Goal: Task Accomplishment & Management: Use online tool/utility

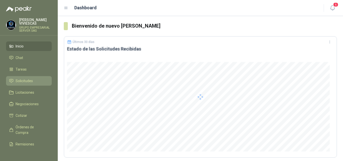
click at [26, 80] on span "Solicitudes" at bounding box center [24, 81] width 17 height 6
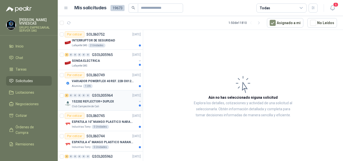
scroll to position [25, 0]
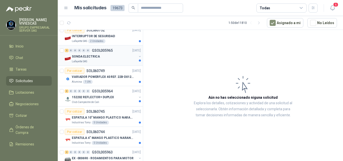
click at [90, 57] on p "SONDA ELECTRICA" at bounding box center [86, 56] width 28 height 5
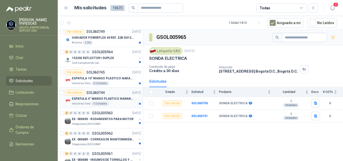
scroll to position [75, 0]
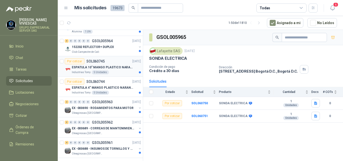
click at [110, 67] on p "ESPATULA 10" MANGO PLASTICO NARANJA MARCA TRUPPER" at bounding box center [103, 67] width 63 height 5
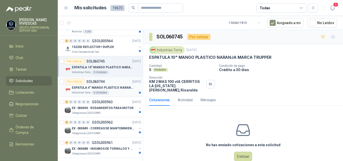
click at [99, 87] on p "ESPATULA 4" MANGO PLASTICO NARANJA MARCA TRUPPER" at bounding box center [103, 87] width 63 height 5
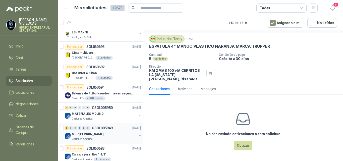
scroll to position [502, 0]
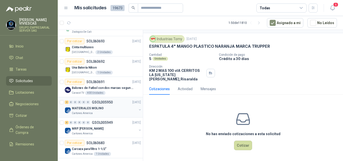
click at [91, 110] on p "MATERIALES MOLINO" at bounding box center [88, 108] width 32 height 5
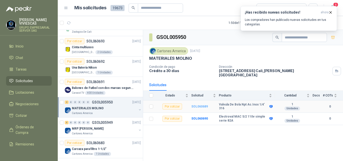
click at [202, 105] on b "SOL060689" at bounding box center [199, 107] width 17 height 4
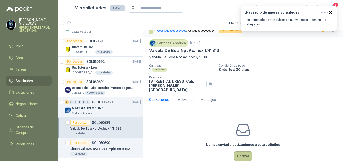
scroll to position [13, 0]
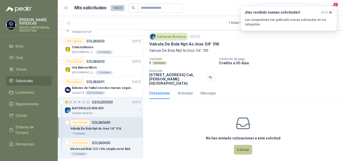
click at [244, 146] on button "Cotizar" at bounding box center [243, 150] width 18 height 10
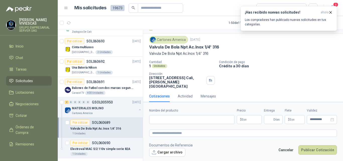
scroll to position [10, 0]
click at [172, 120] on input "Nombre del producto" at bounding box center [192, 119] width 86 height 9
click at [202, 120] on input "**********" at bounding box center [192, 119] width 86 height 9
type input "**********"
click at [244, 120] on body "[PERSON_NAME] GRUPO EMPRESARIAL SERVER SAS Inicio Chat Tareas Solicitudes Licit…" at bounding box center [171, 80] width 343 height 161
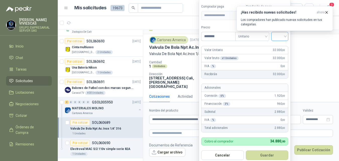
type input "********"
click at [280, 37] on input "search" at bounding box center [279, 36] width 11 height 8
click at [280, 47] on div "19%" at bounding box center [280, 47] width 9 height 6
click at [224, 34] on input "********" at bounding box center [218, 36] width 35 height 9
click at [328, 11] on icon "button" at bounding box center [327, 12] width 4 height 4
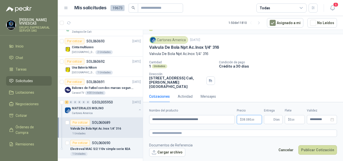
click at [258, 119] on body "[PERSON_NAME] GRUPO EMPRESARIAL SERVER SAS Inicio Chat Tareas Solicitudes Licit…" at bounding box center [171, 80] width 343 height 161
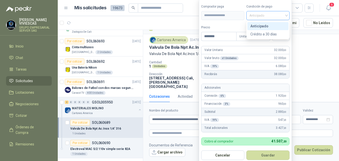
click at [260, 15] on span "Anticipado" at bounding box center [267, 16] width 37 height 8
click at [261, 35] on div "Crédito a 30 días" at bounding box center [267, 34] width 35 height 6
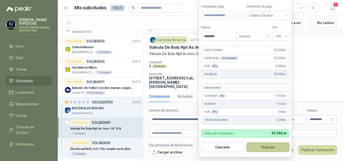
click at [274, 145] on button "Guardar" at bounding box center [267, 147] width 43 height 10
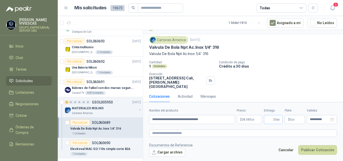
click at [267, 118] on span "Días" at bounding box center [273, 119] width 19 height 9
click at [269, 119] on input "Entrega" at bounding box center [270, 119] width 6 height 9
type input "*"
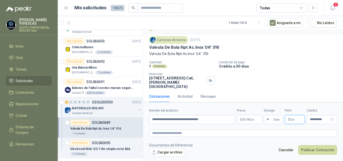
click at [291, 120] on span "0 ,00" at bounding box center [292, 119] width 5 height 3
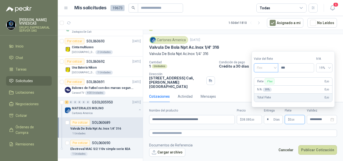
click at [259, 69] on span "Flex" at bounding box center [266, 68] width 18 height 8
click at [264, 86] on div "Incluido" at bounding box center [267, 87] width 18 height 6
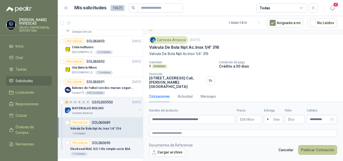
click at [315, 151] on button "Publicar Cotización" at bounding box center [317, 150] width 39 height 10
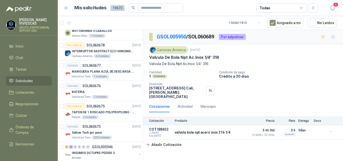
scroll to position [754, 0]
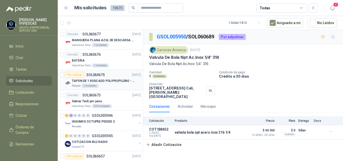
click at [115, 79] on p "TAPON DE 1 ROSCADO POLIPROPILENO - HEMBRA NPT" at bounding box center [103, 81] width 63 height 5
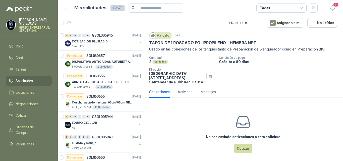
scroll to position [22, 0]
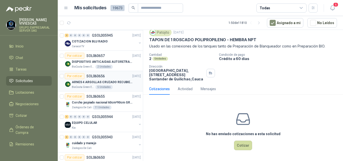
click at [107, 80] on p "ARNES 4 ARGOLLAS CRUZADO RECUBIERTO PVC" at bounding box center [103, 82] width 63 height 5
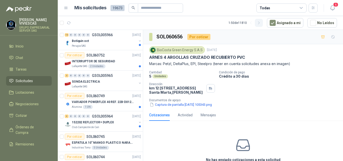
click at [259, 23] on icon "button" at bounding box center [258, 23] width 1 height 3
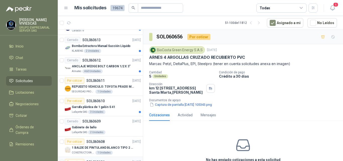
scroll to position [402, 0]
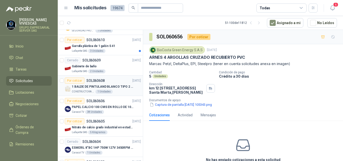
click at [110, 86] on p "1 BALDE DE PINTULAND BLANCO TIPO 2 DE 2.5 GLS" at bounding box center [103, 86] width 63 height 5
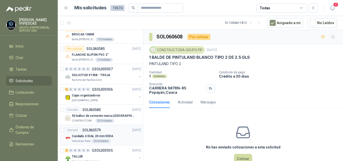
scroll to position [896, 0]
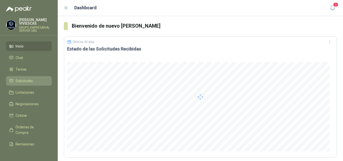
click at [28, 80] on span "Solicitudes" at bounding box center [24, 81] width 17 height 6
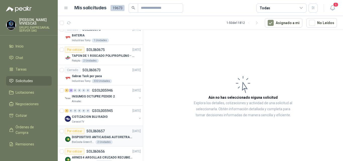
scroll to position [896, 0]
